Goal: Find specific page/section: Find specific page/section

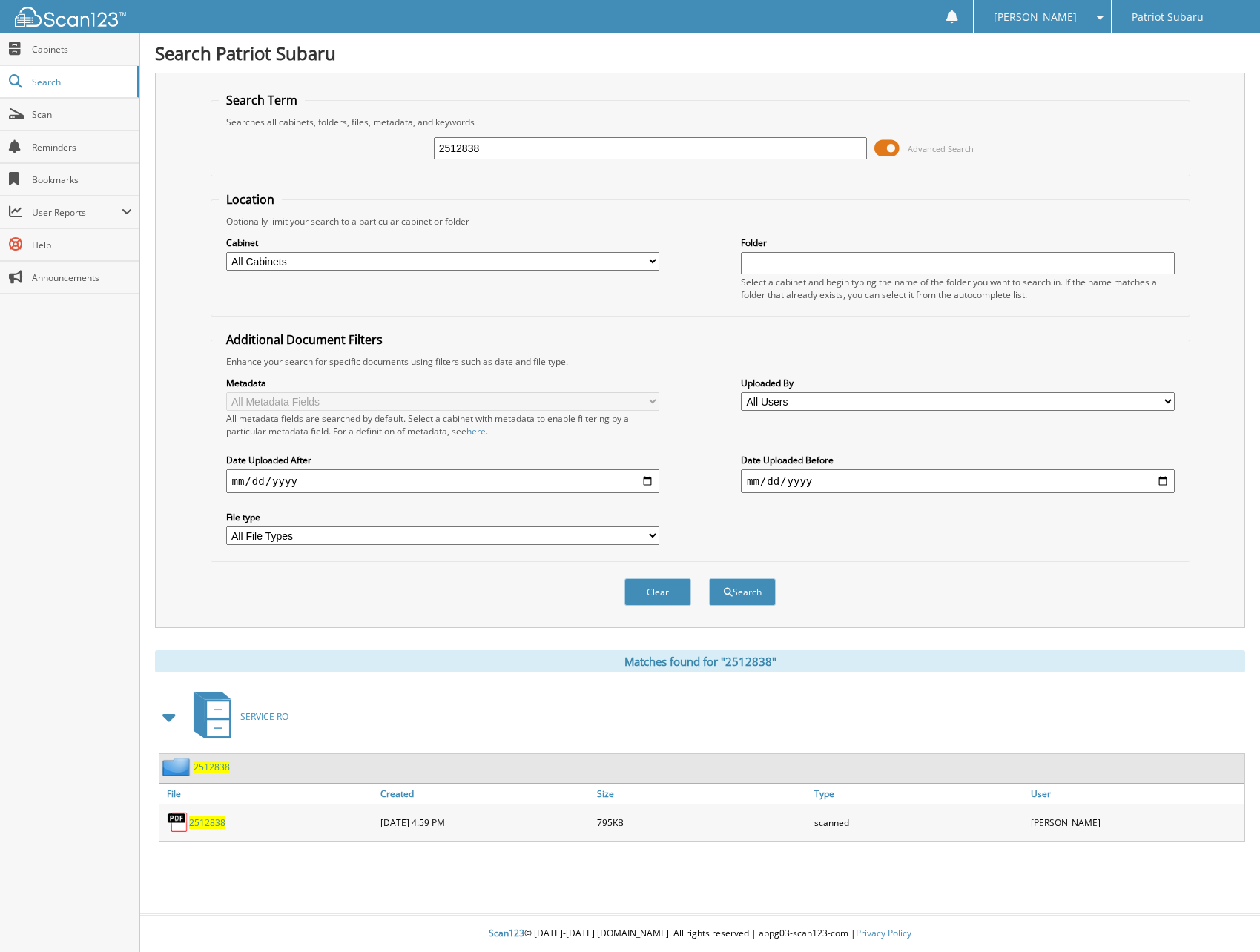
click at [520, 147] on input "2512838" at bounding box center [651, 148] width 434 height 22
type input "2513048"
click at [740, 583] on button "Search" at bounding box center [742, 592] width 67 height 28
click at [195, 823] on span "2513048" at bounding box center [207, 823] width 36 height 13
